Goal: Information Seeking & Learning: Learn about a topic

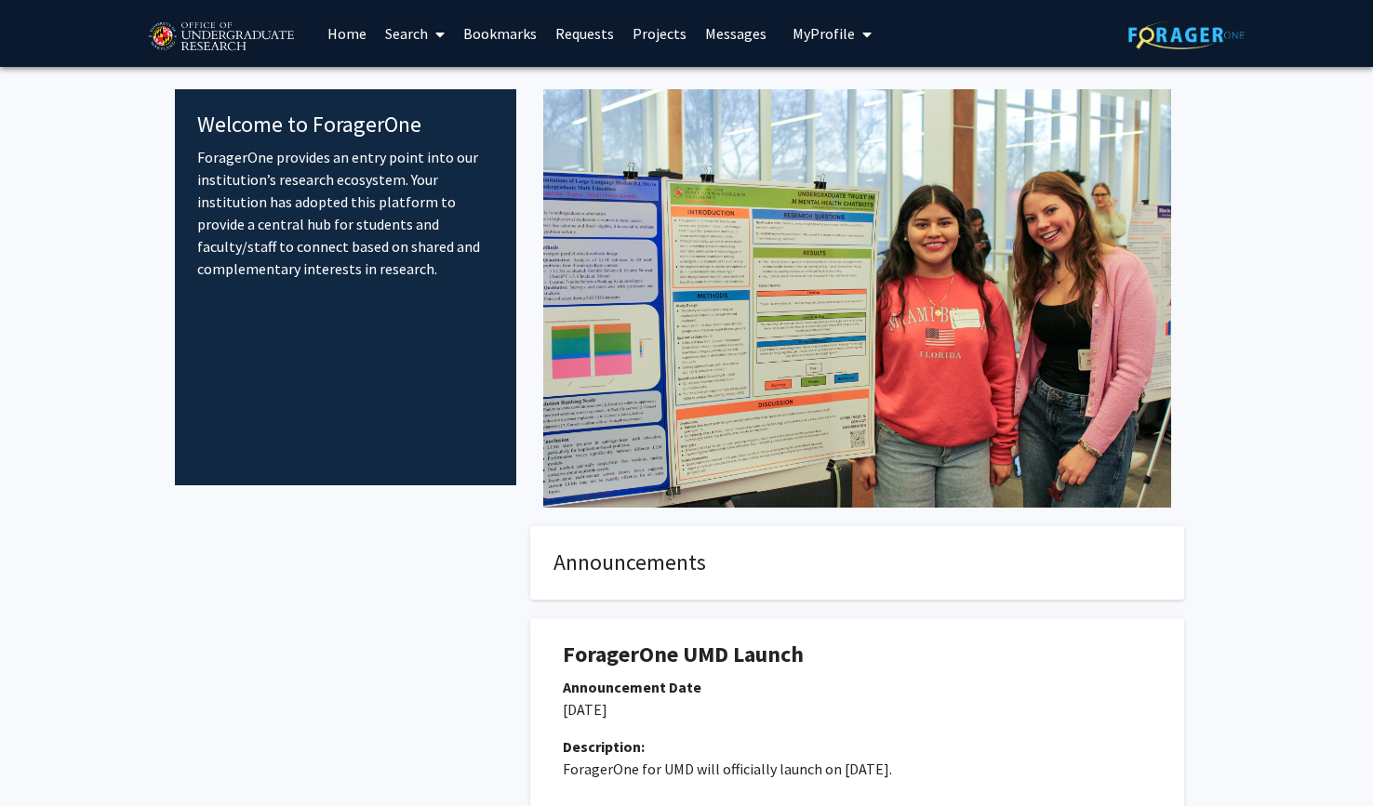
click at [808, 44] on button "My Profile" at bounding box center [832, 33] width 90 height 67
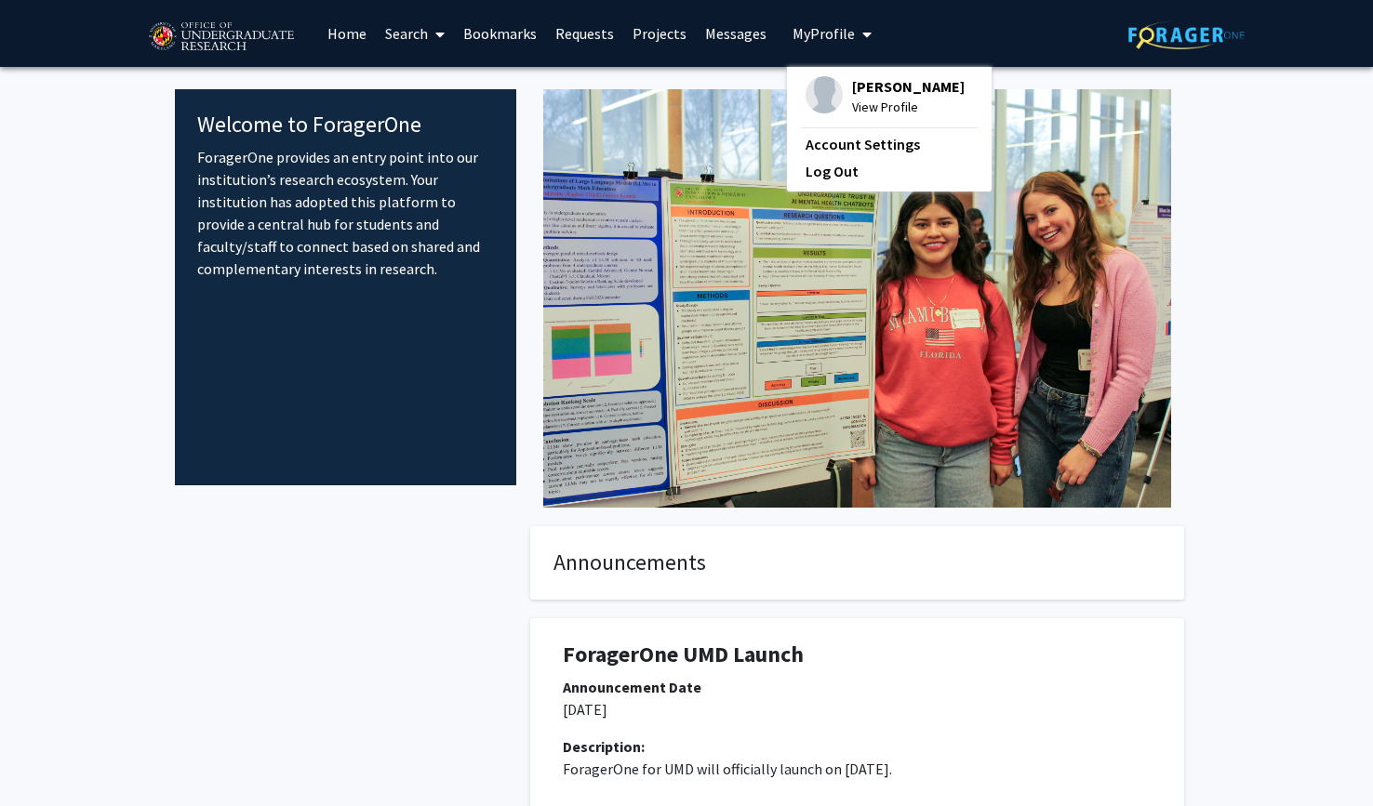
click at [808, 44] on button "My Profile" at bounding box center [832, 33] width 90 height 67
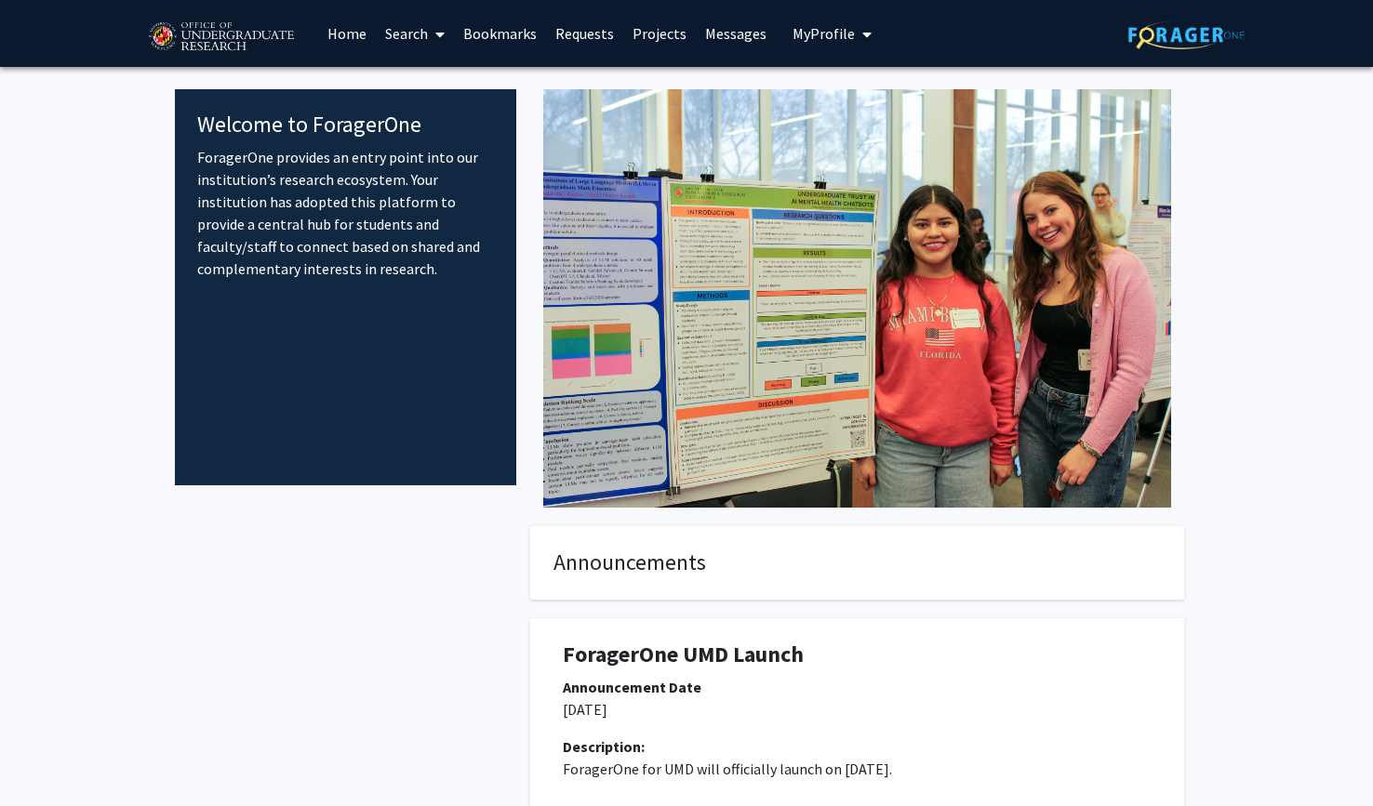
click at [398, 33] on link "Search" at bounding box center [415, 33] width 78 height 65
click at [434, 92] on span "Faculty/Staff" at bounding box center [444, 85] width 137 height 37
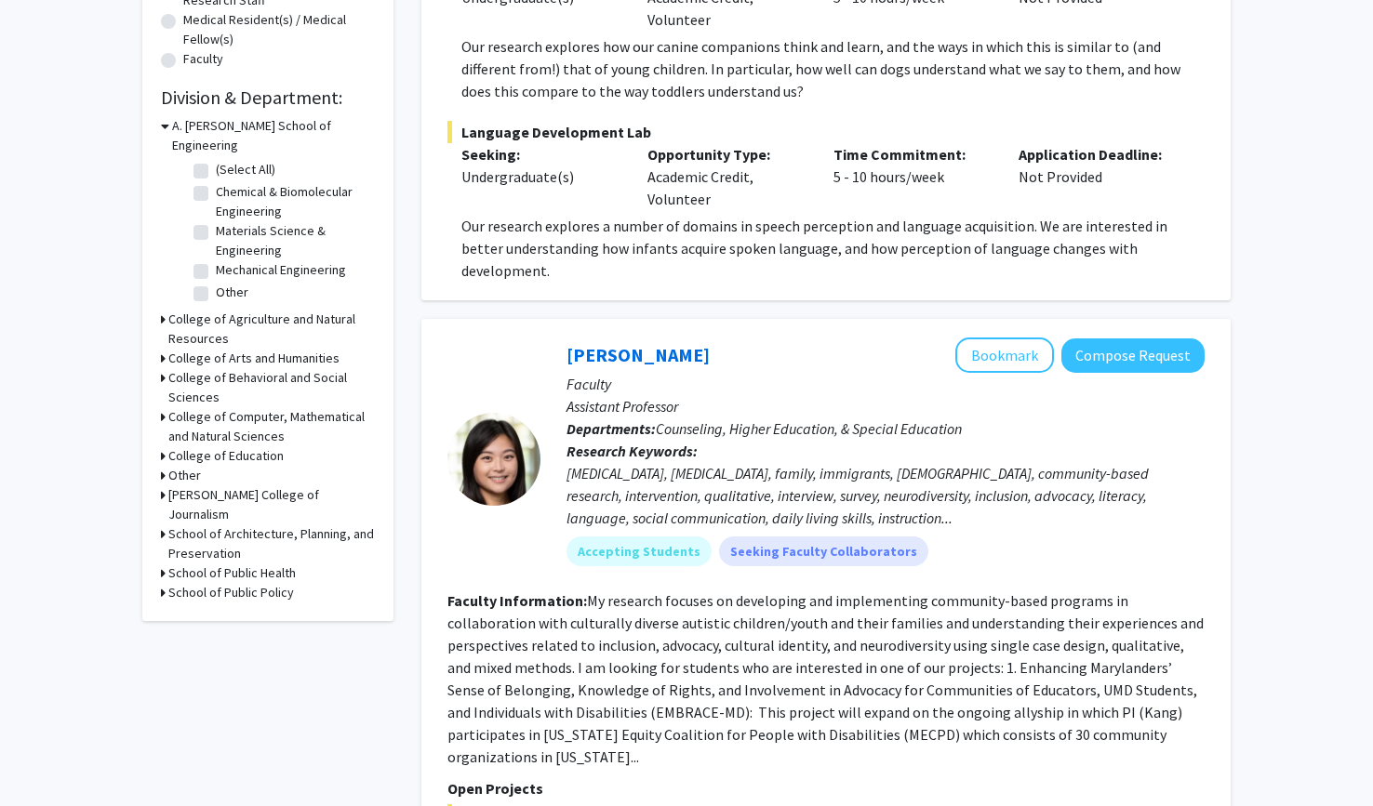
scroll to position [488, 0]
click at [165, 366] on icon at bounding box center [163, 376] width 5 height 20
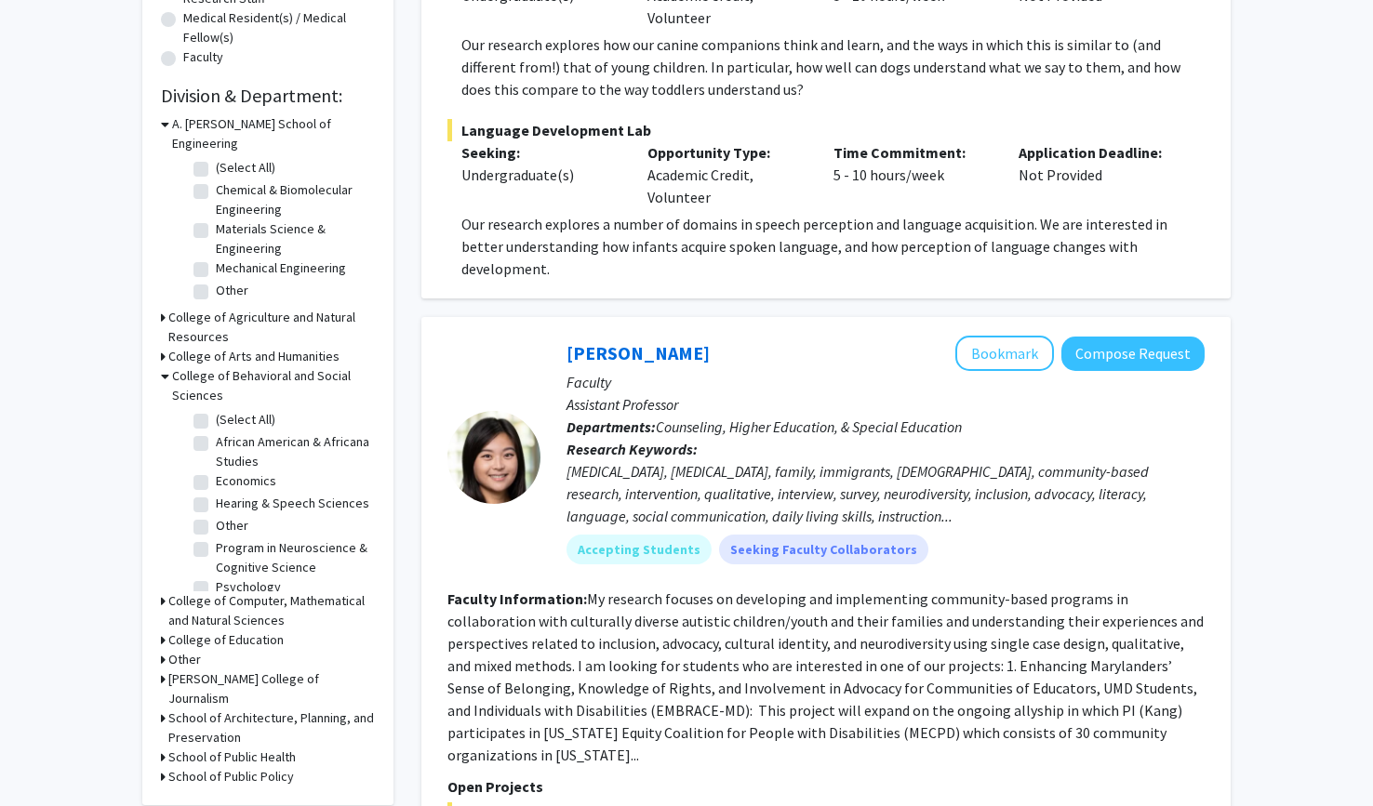
drag, startPoint x: 199, startPoint y: 404, endPoint x: 213, endPoint y: 402, distance: 14.1
click at [216, 410] on label "(Select All)" at bounding box center [246, 420] width 60 height 20
click at [216, 410] on input "(Select All)" at bounding box center [222, 416] width 12 height 12
checkbox input "true"
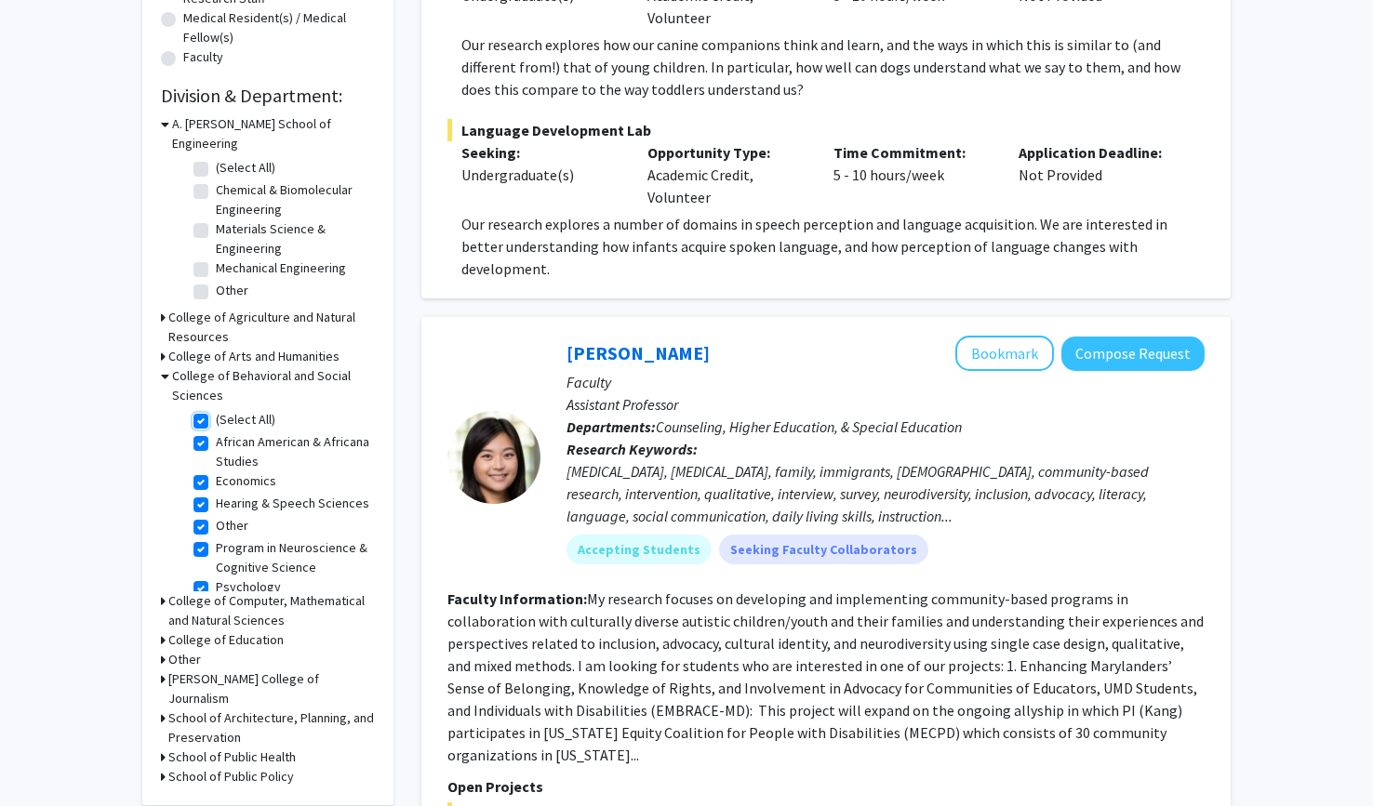
checkbox input "true"
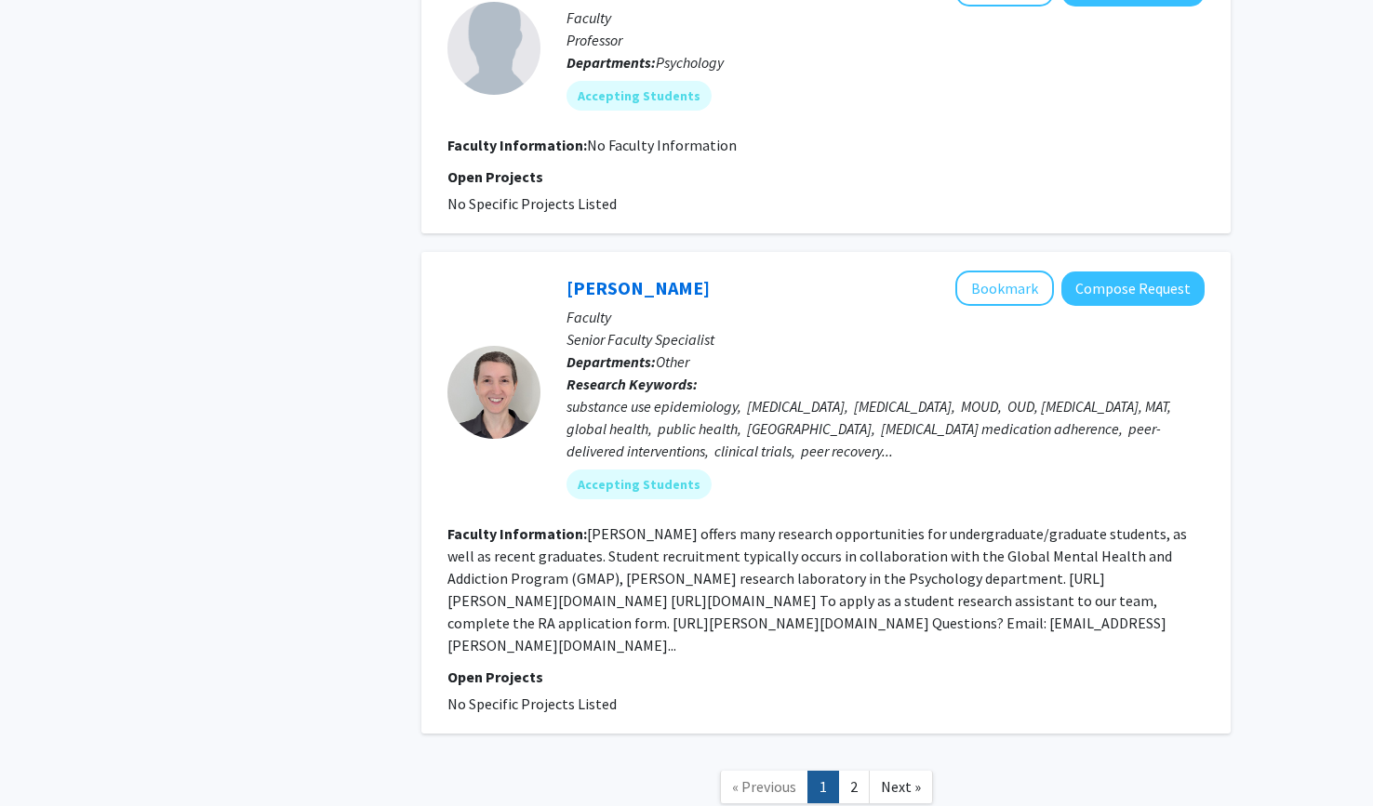
scroll to position [6221, 0]
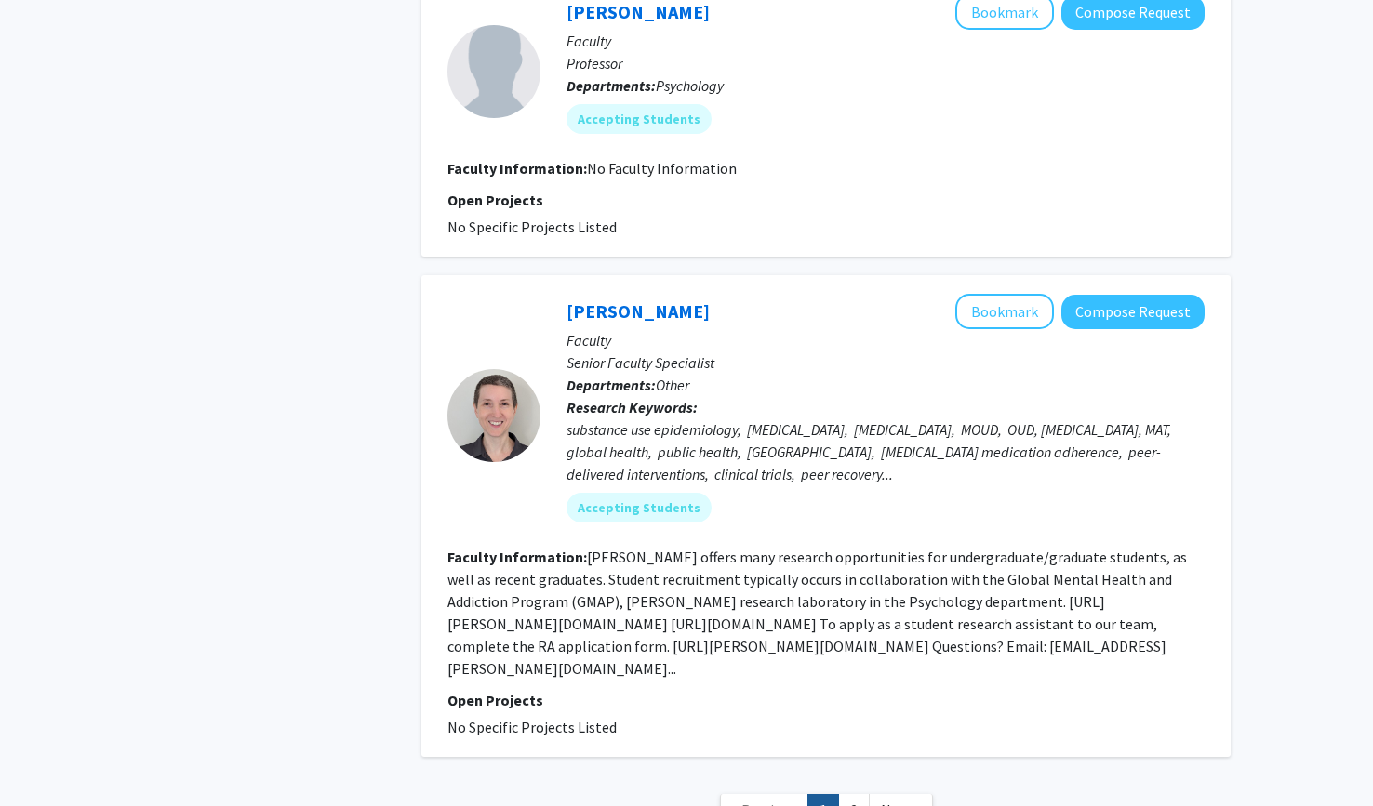
click at [893, 801] on span "Next »" at bounding box center [901, 810] width 40 height 19
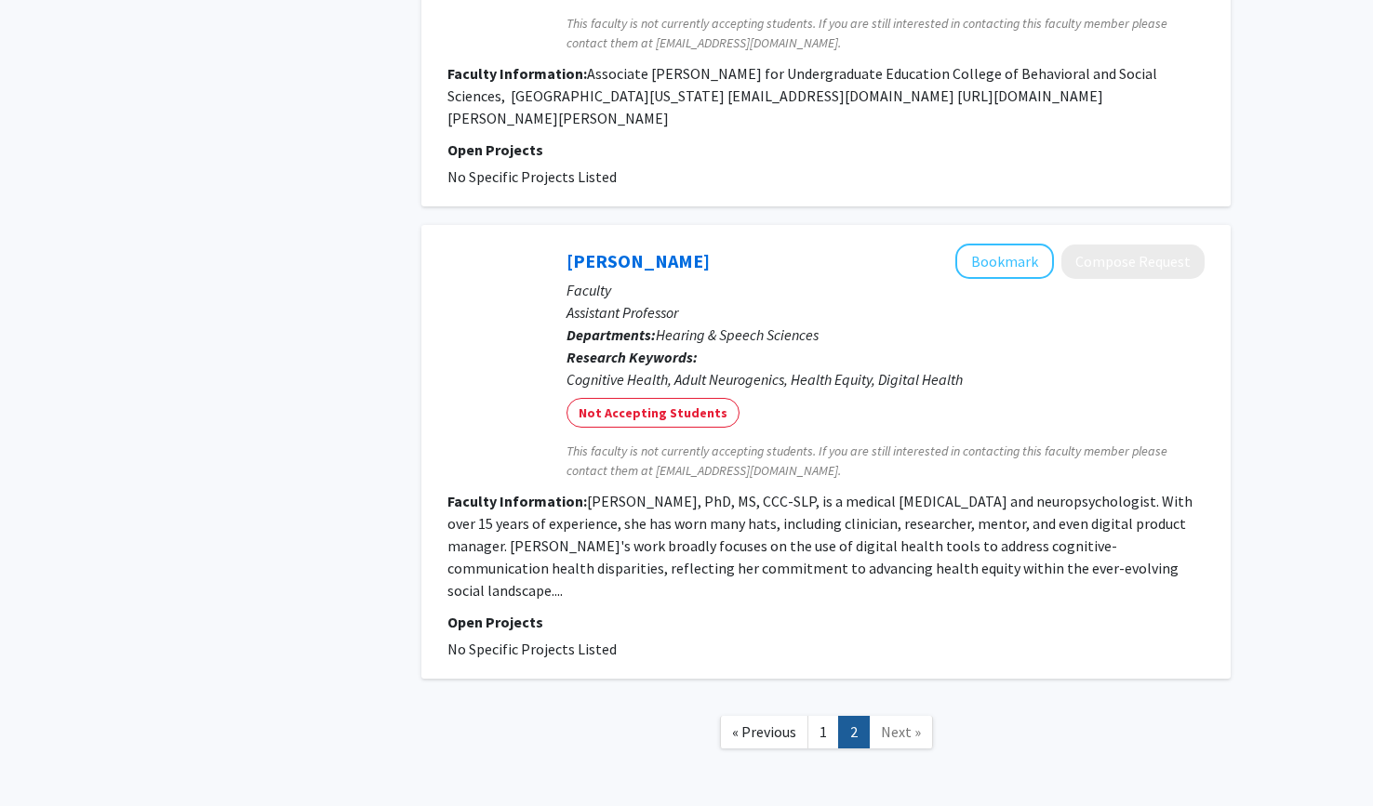
scroll to position [1079, 0]
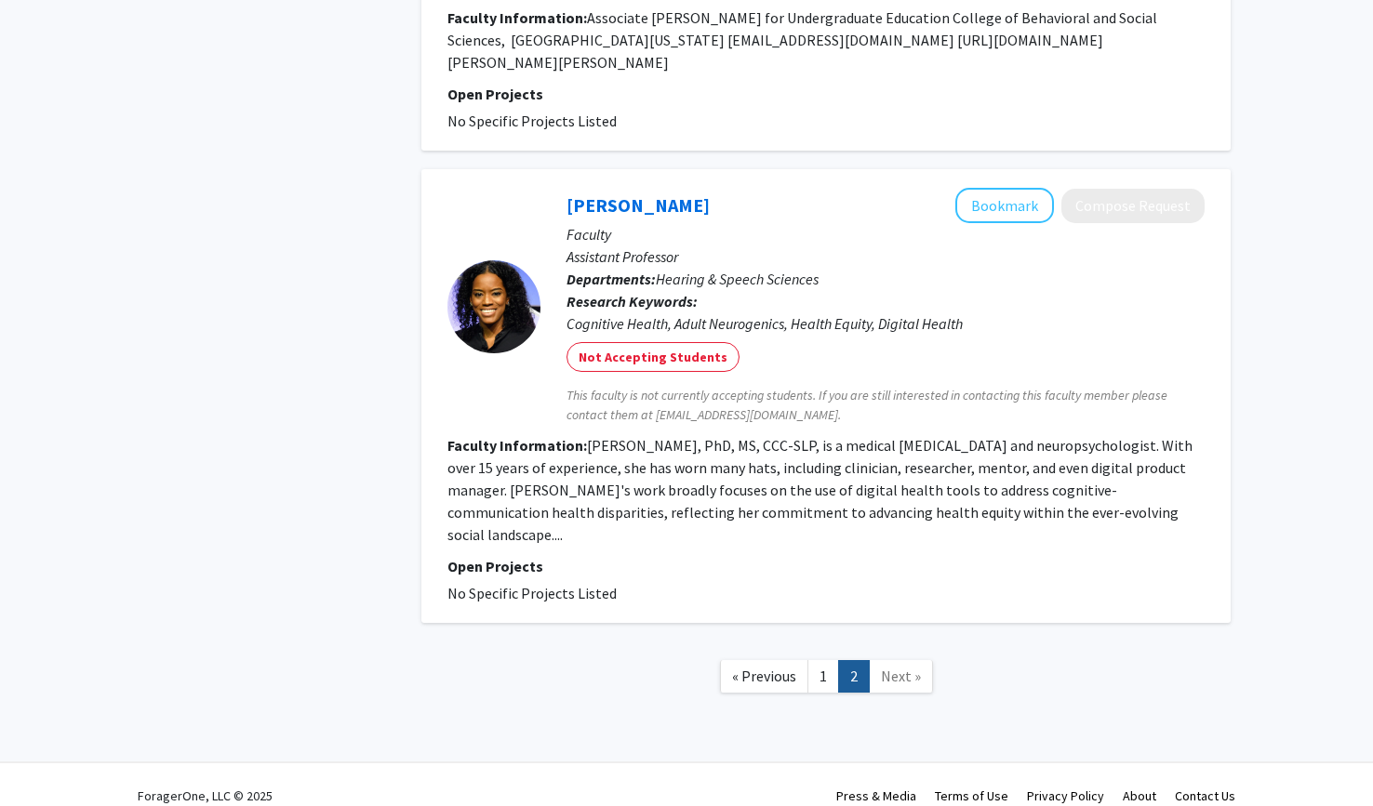
click at [782, 667] on span "« Previous" at bounding box center [764, 676] width 64 height 19
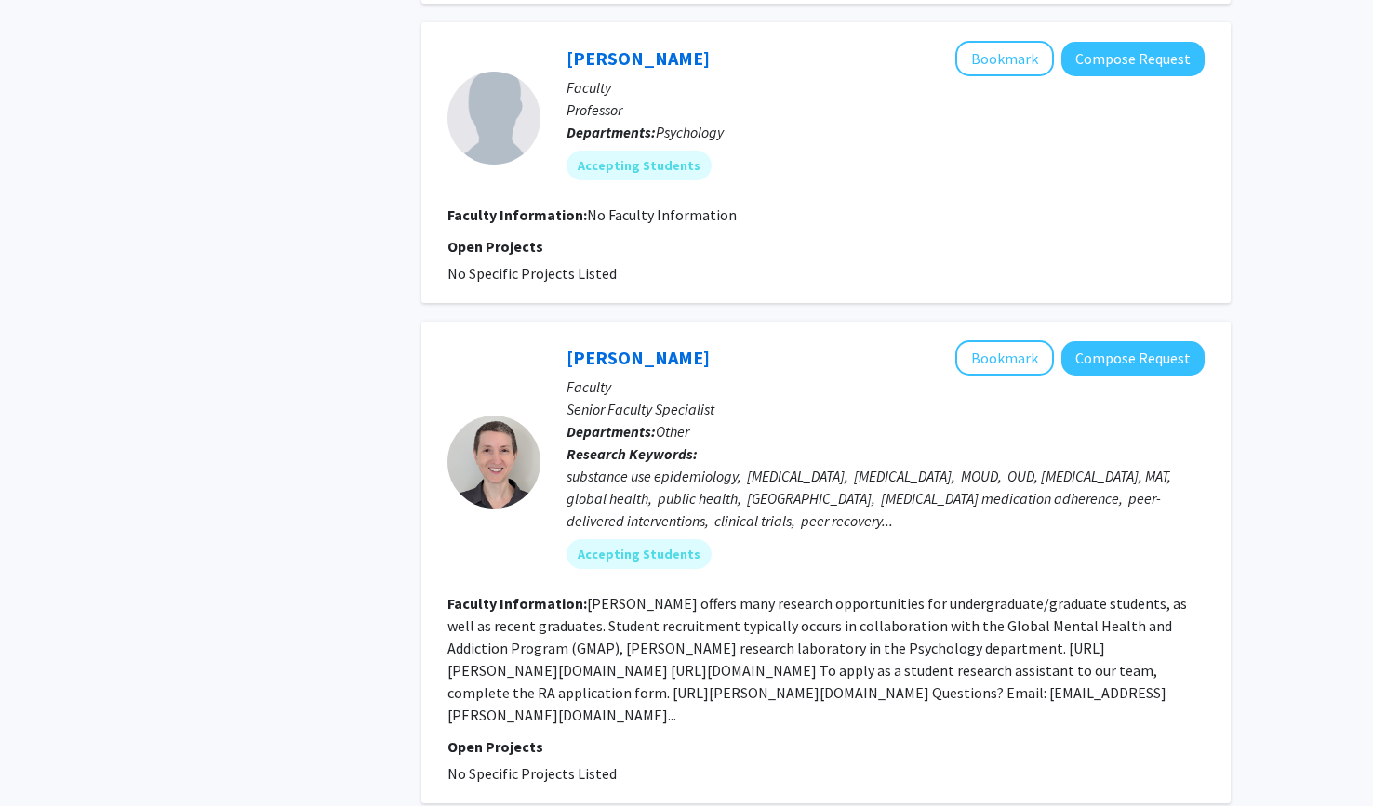
scroll to position [6244, 0]
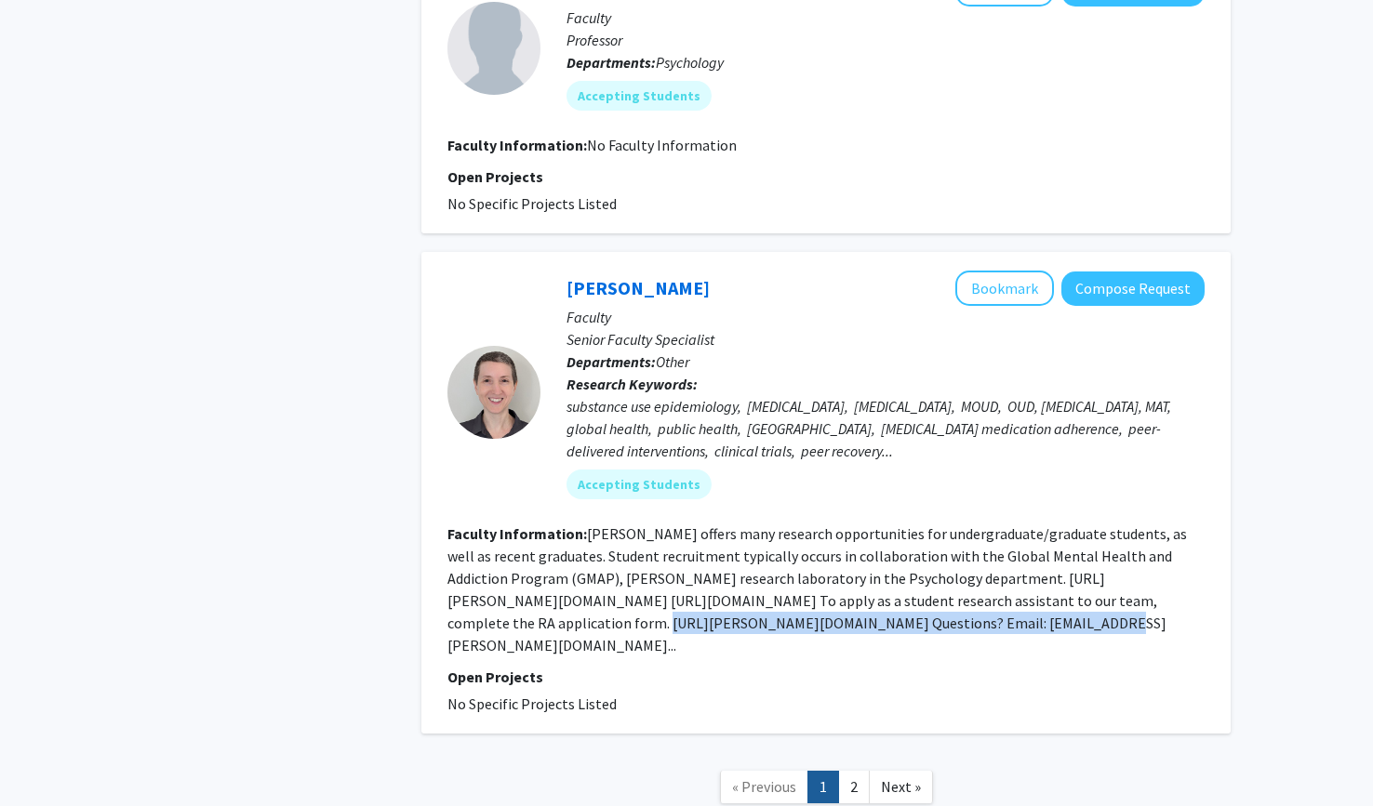
drag, startPoint x: 487, startPoint y: 494, endPoint x: 905, endPoint y: 486, distance: 417.6
click at [905, 525] on fg-read-more "[PERSON_NAME] offers many research opportunities for undergraduate/graduate stu…" at bounding box center [816, 590] width 739 height 130
copy fg-read-more "[URL][PERSON_NAME][DOMAIN_NAME]"
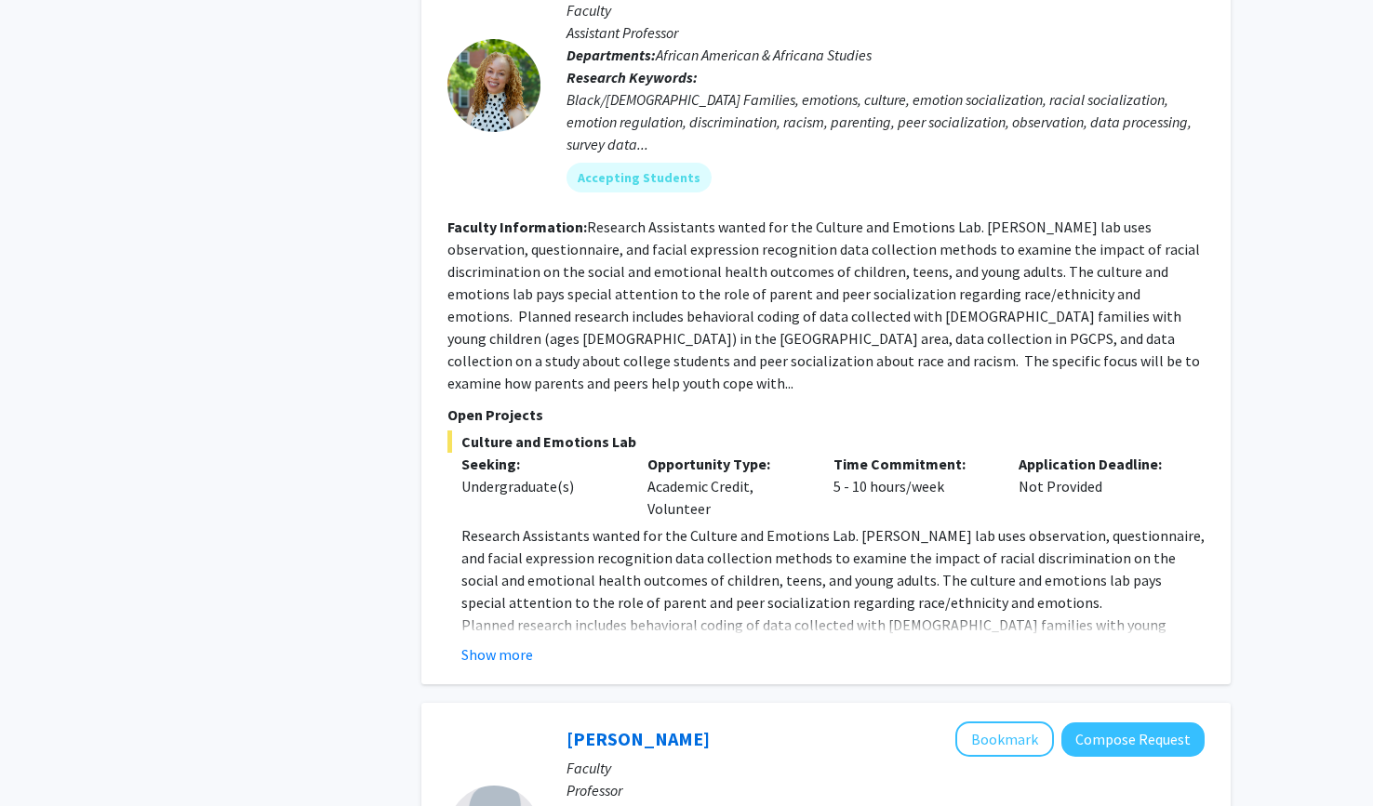
scroll to position [4547, 0]
